Goal: Task Accomplishment & Management: Use online tool/utility

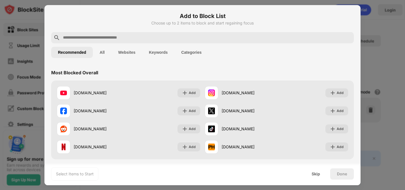
click at [191, 50] on button "Categories" at bounding box center [191, 52] width 34 height 11
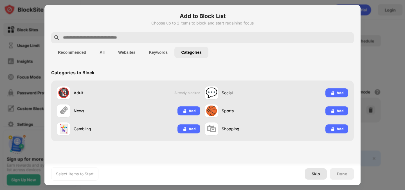
click at [317, 177] on div "Skip" at bounding box center [316, 173] width 22 height 11
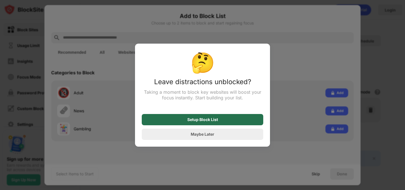
click at [201, 118] on div "Setup Block List" at bounding box center [202, 119] width 31 height 5
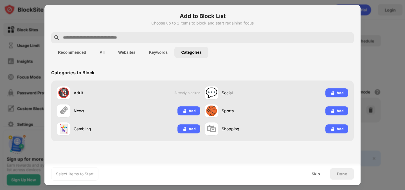
click at [150, 47] on button "Keywords" at bounding box center [158, 52] width 32 height 11
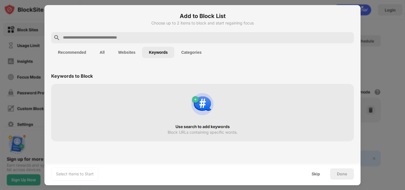
click at [131, 40] on input "text" at bounding box center [206, 37] width 289 height 7
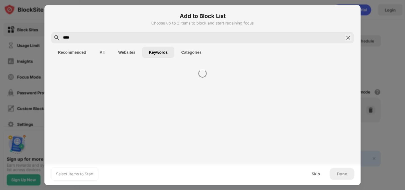
type input "****"
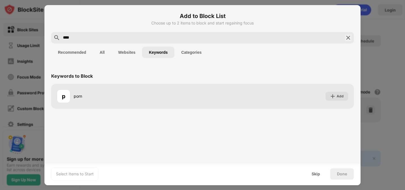
click at [76, 51] on button "Recommended" at bounding box center [72, 52] width 42 height 11
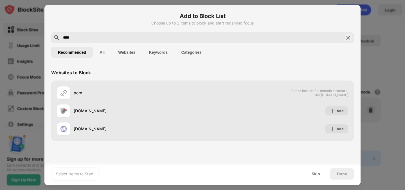
click at [82, 37] on input "****" at bounding box center [202, 37] width 280 height 7
click at [150, 53] on button "Keywords" at bounding box center [158, 52] width 32 height 11
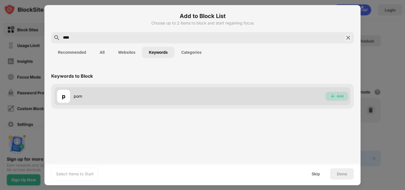
click at [338, 94] on div "Add" at bounding box center [340, 96] width 7 height 6
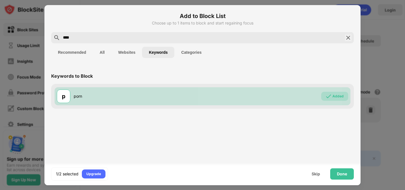
drag, startPoint x: 109, startPoint y: 35, endPoint x: 6, endPoint y: 32, distance: 103.0
click at [6, 190] on div "Add to Block List Choose up to 1 items to block and start regaining focus **** …" at bounding box center [202, 190] width 405 height 0
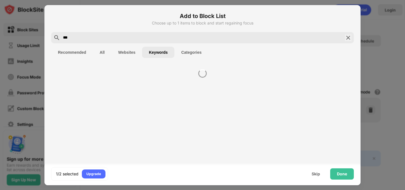
type input "****"
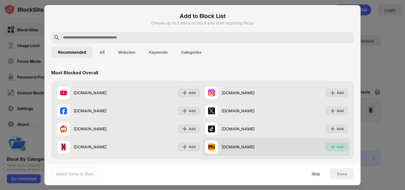
click at [330, 148] on img at bounding box center [333, 147] width 6 height 6
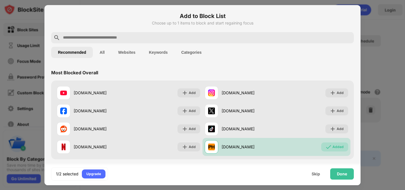
click at [192, 53] on button "Categories" at bounding box center [191, 52] width 34 height 11
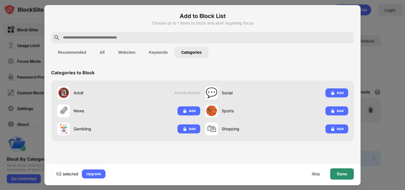
click at [343, 176] on div "Done" at bounding box center [342, 173] width 24 height 11
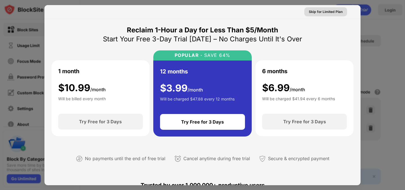
click at [327, 9] on div "Skip for Limited Plan" at bounding box center [326, 12] width 34 height 6
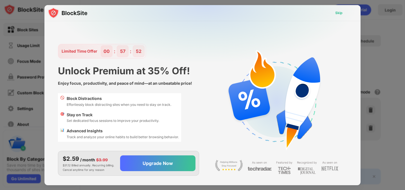
click at [334, 11] on div "Skip" at bounding box center [339, 12] width 16 height 9
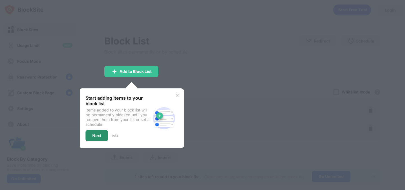
click at [100, 136] on div "Next" at bounding box center [96, 135] width 9 height 5
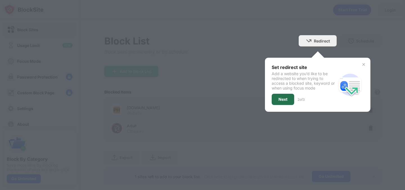
click at [279, 99] on div "Next" at bounding box center [283, 99] width 9 height 5
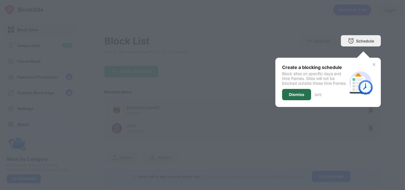
click at [289, 97] on div "Dismiss" at bounding box center [296, 94] width 15 height 5
